Goal: Transaction & Acquisition: Purchase product/service

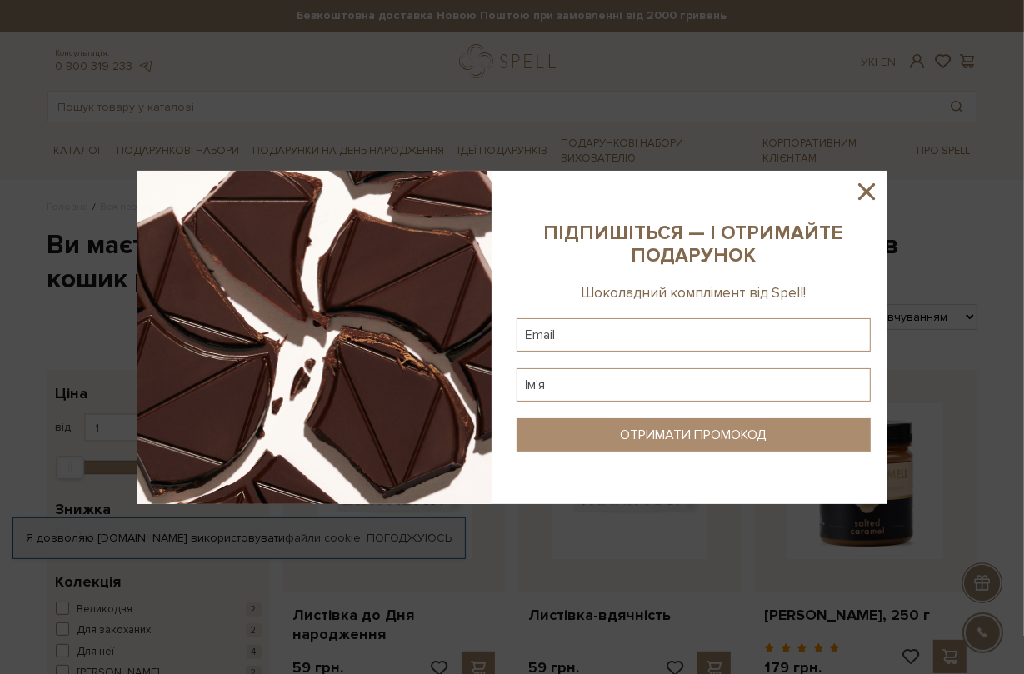
click at [289, 81] on div at bounding box center [512, 337] width 1024 height 674
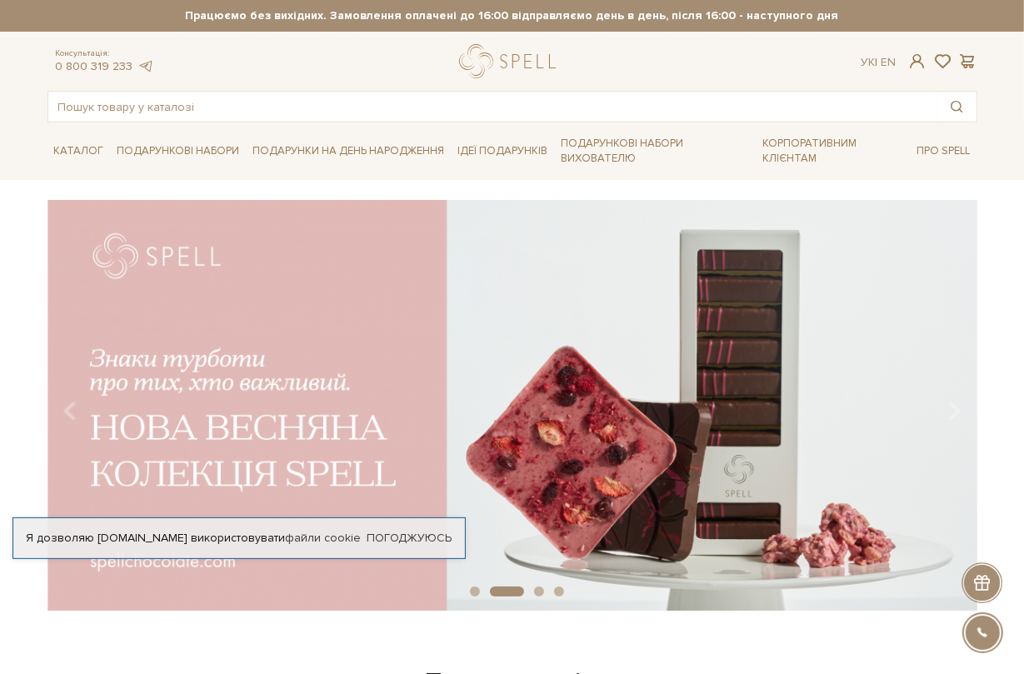
click at [993, 209] on div "slide 3 of 4" at bounding box center [512, 400] width 1024 height 401
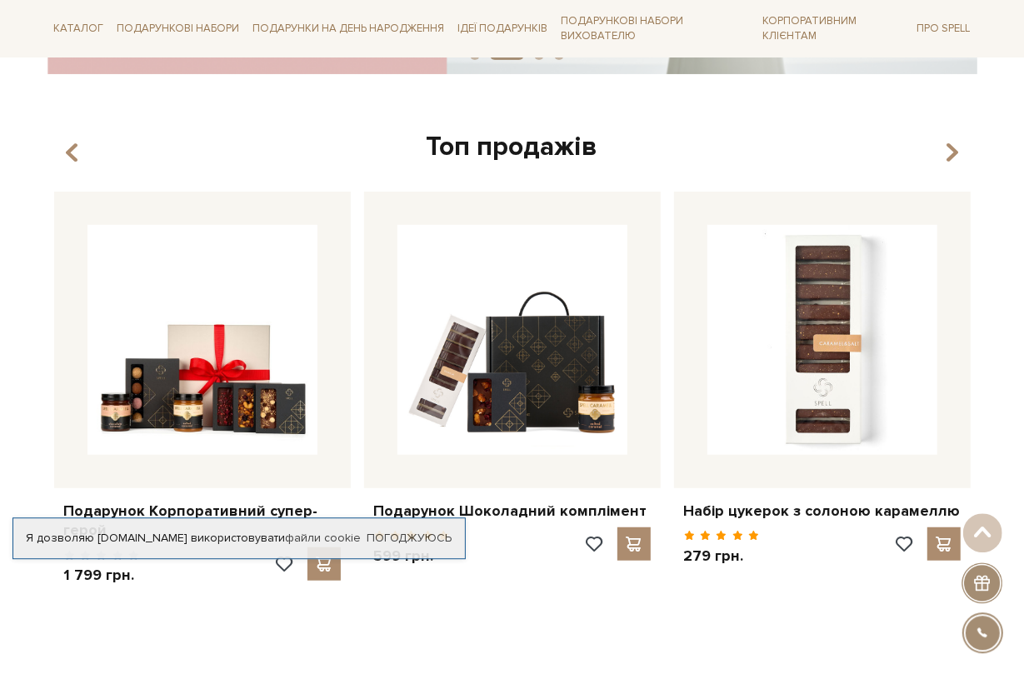
scroll to position [550, 0]
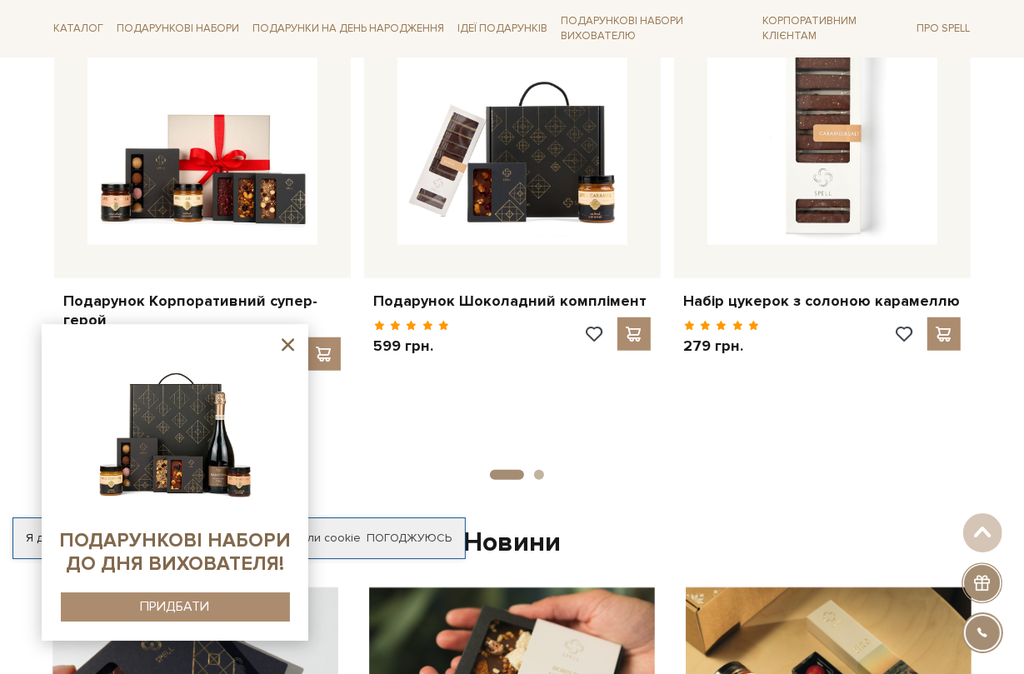
scroll to position [825, 0]
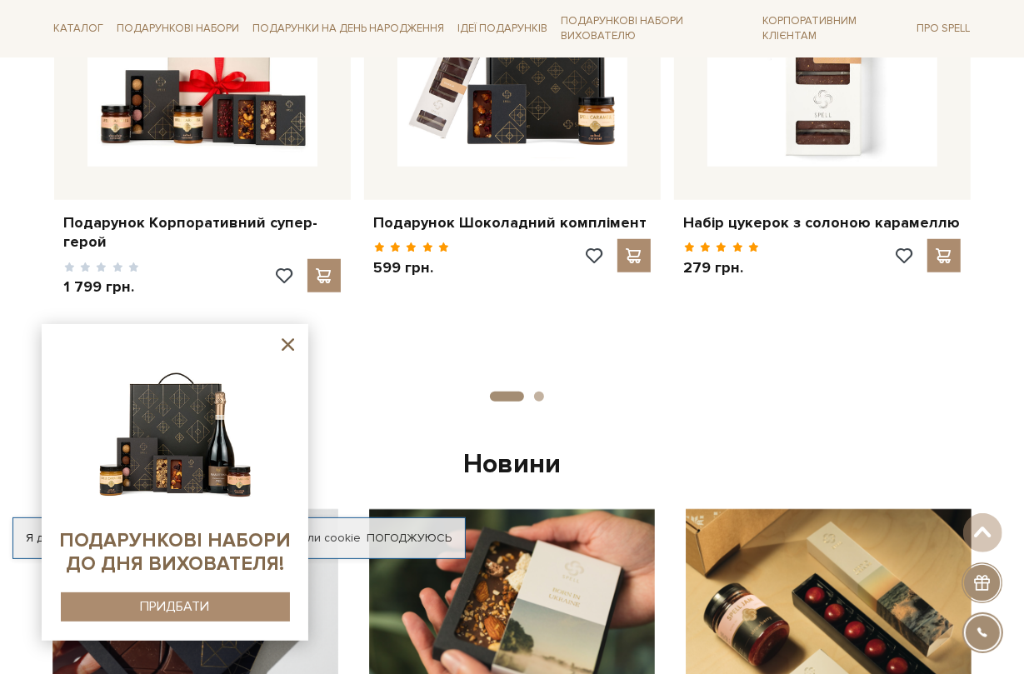
click at [289, 348] on icon at bounding box center [288, 344] width 21 height 21
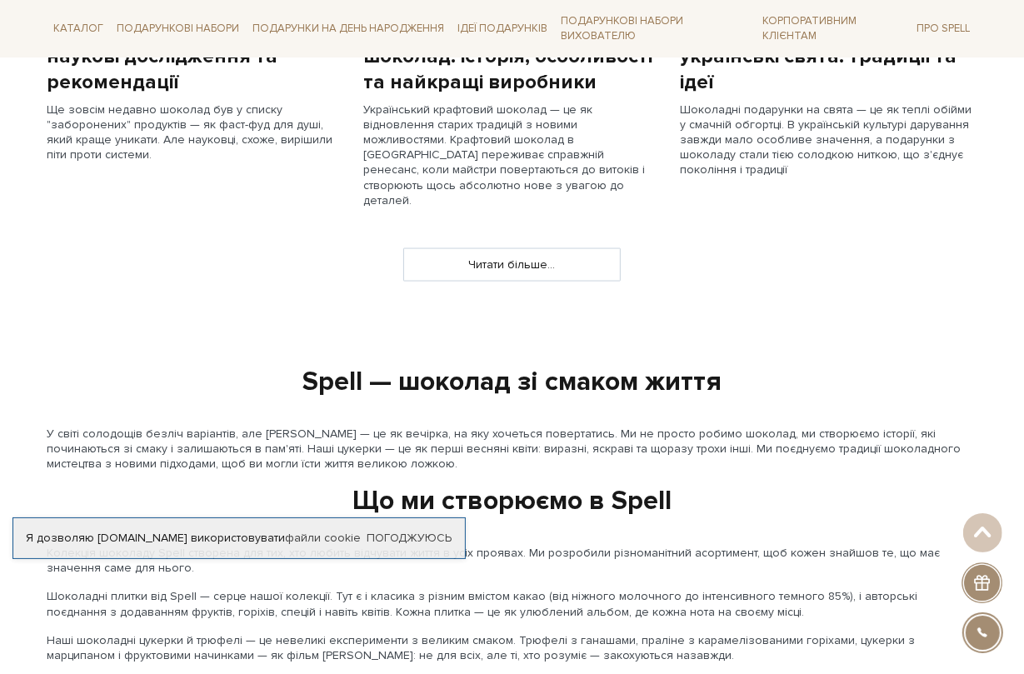
scroll to position [1650, 0]
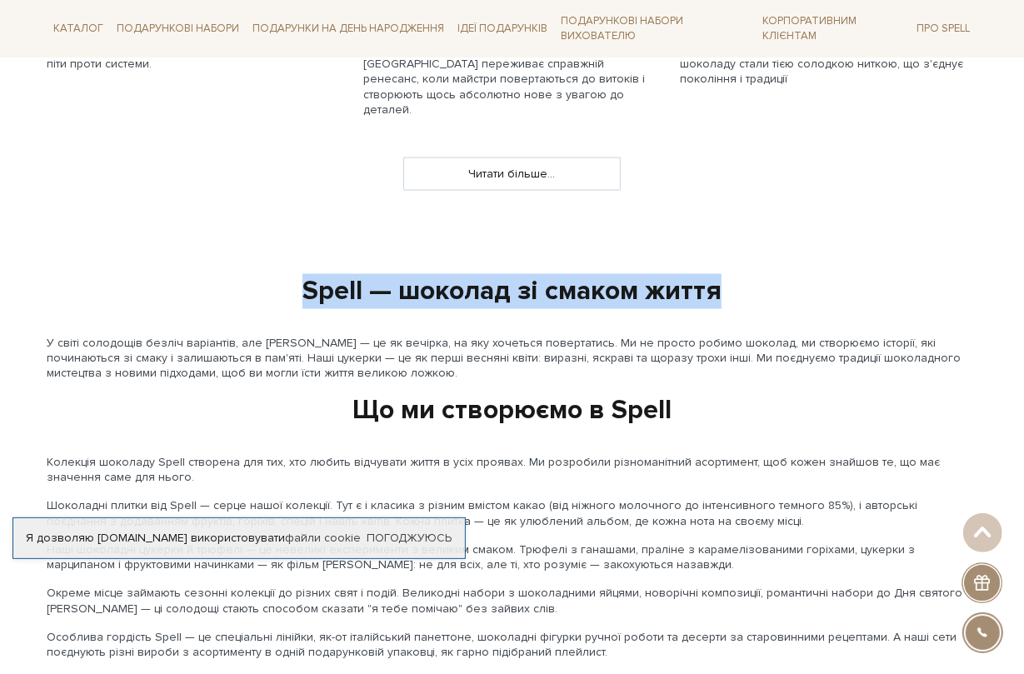
drag, startPoint x: 303, startPoint y: 266, endPoint x: 723, endPoint y: 255, distance: 421.0
click at [723, 274] on div "Spell — шоколад зі смаком життя" at bounding box center [513, 291] width 950 height 35
copy div "Spell — шоколад зі смаком життя"
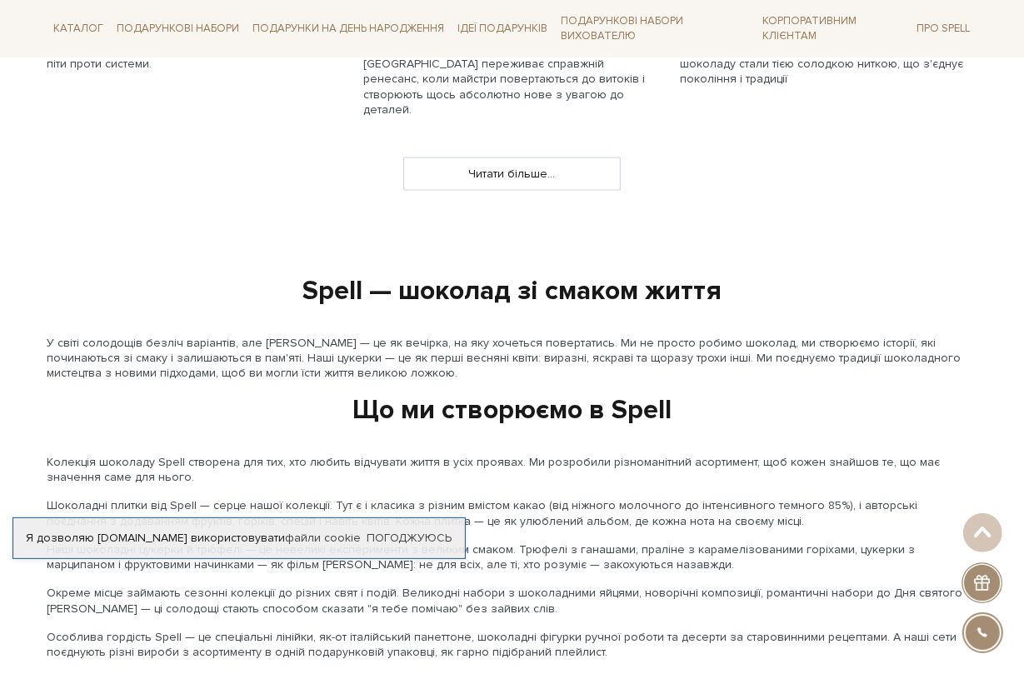
click at [12, 599] on div "slide 4 of 4 Топ продажів 1 2" at bounding box center [512, 188] width 1024 height 3276
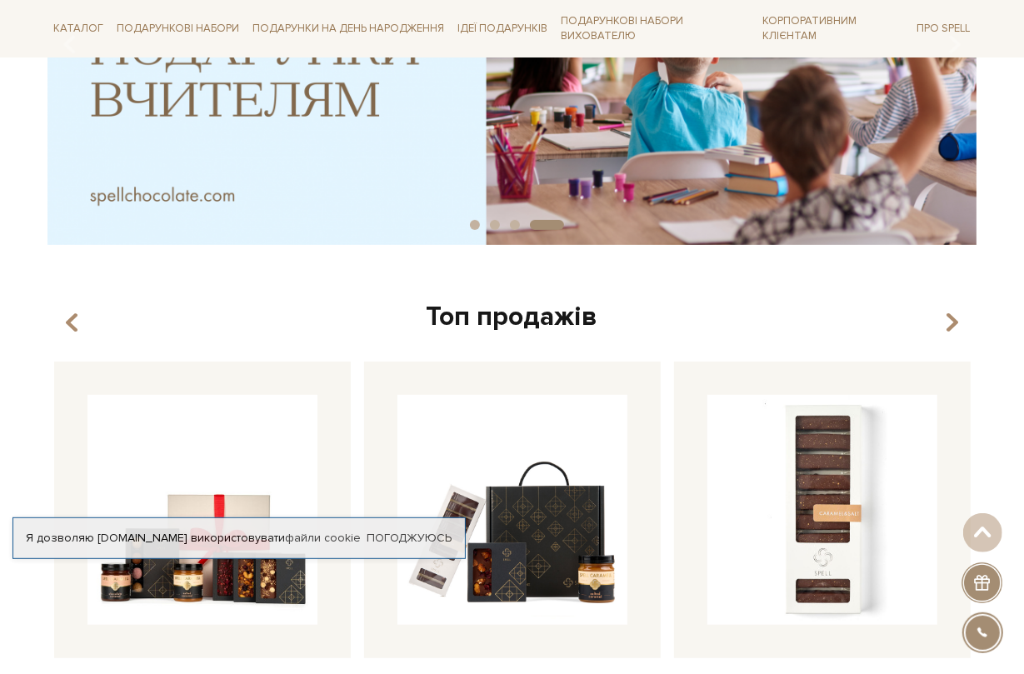
scroll to position [358, 0]
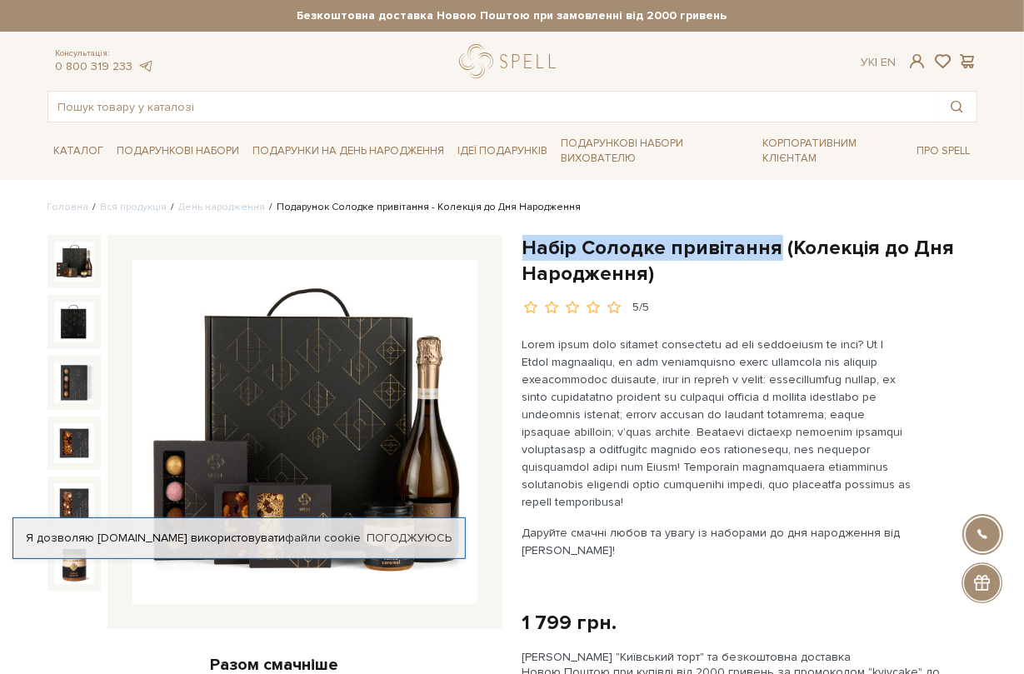
drag, startPoint x: 519, startPoint y: 246, endPoint x: 768, endPoint y: 245, distance: 249.2
click at [768, 245] on div "Набір Солодке привітання (Колекція до Дня Народження) 5/5 Даруйте смачні любов …" at bounding box center [750, 679] width 475 height 888
copy h1 "Набір Солодке привітання"
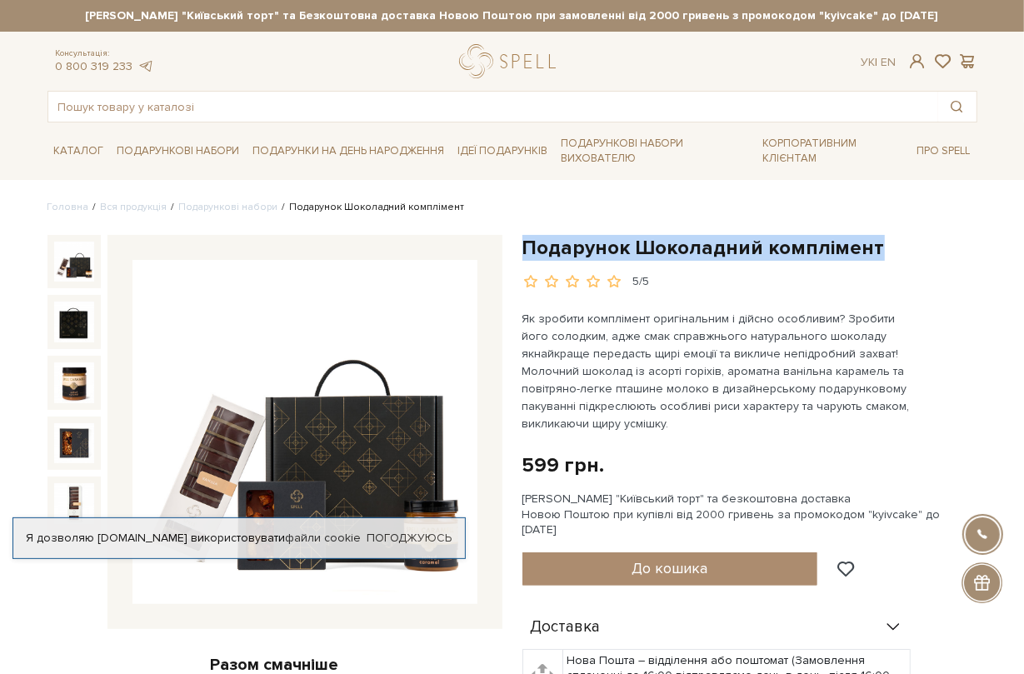
drag, startPoint x: 526, startPoint y: 247, endPoint x: 911, endPoint y: 244, distance: 385.0
click at [911, 244] on h1 "Подарунок Шоколадний комплімент" at bounding box center [750, 248] width 455 height 26
copy h1 "Подарунок Шоколадний комплімент"
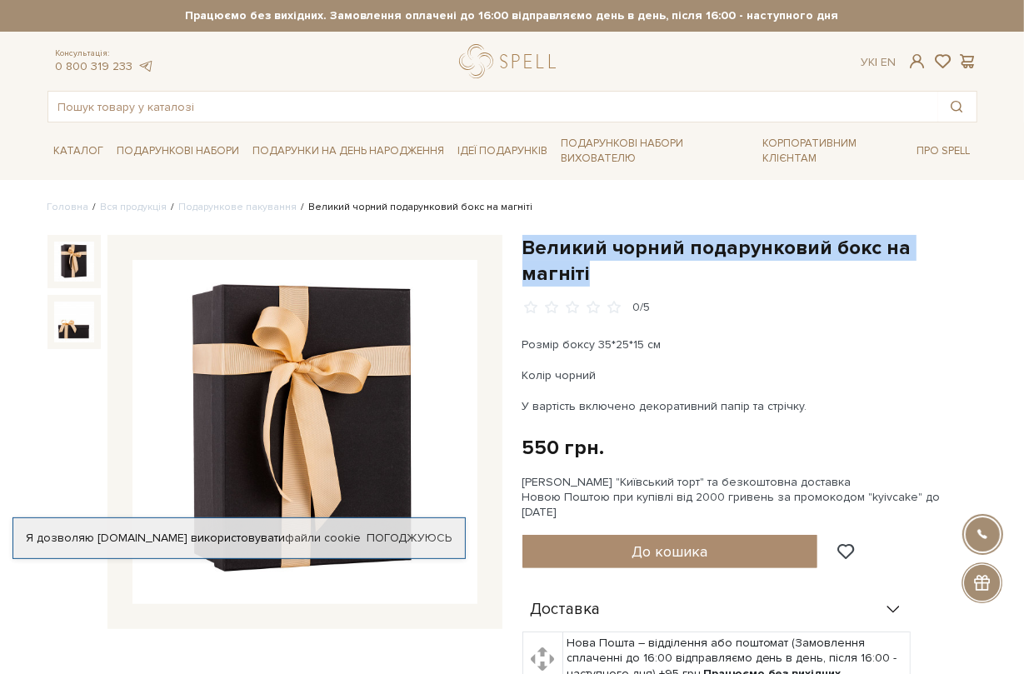
drag, startPoint x: 524, startPoint y: 248, endPoint x: 1026, endPoint y: 256, distance: 501.7
copy h1 "Великий чорний подарунковий бокс на магніті"
